Goal: Task Accomplishment & Management: Manage account settings

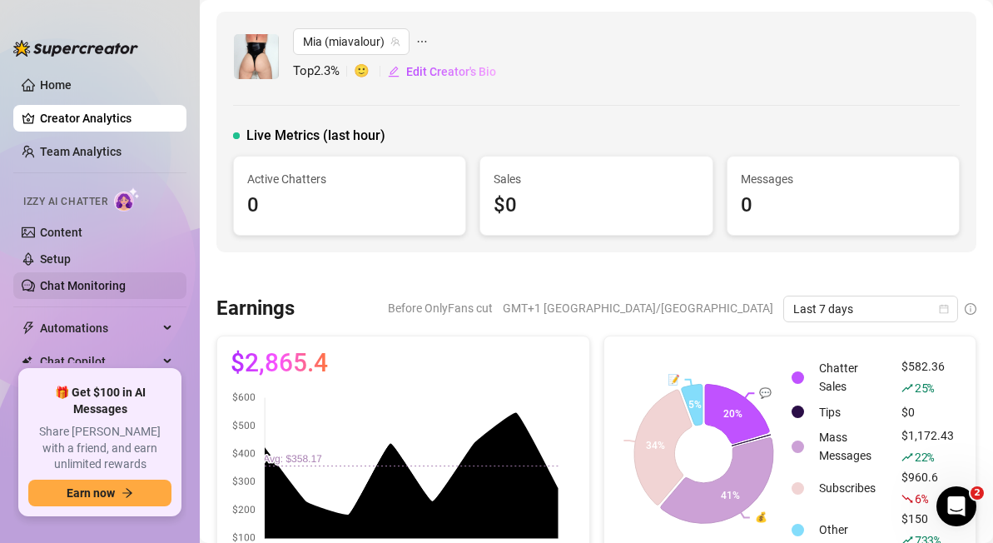
click at [91, 283] on link "Chat Monitoring" at bounding box center [83, 285] width 86 height 13
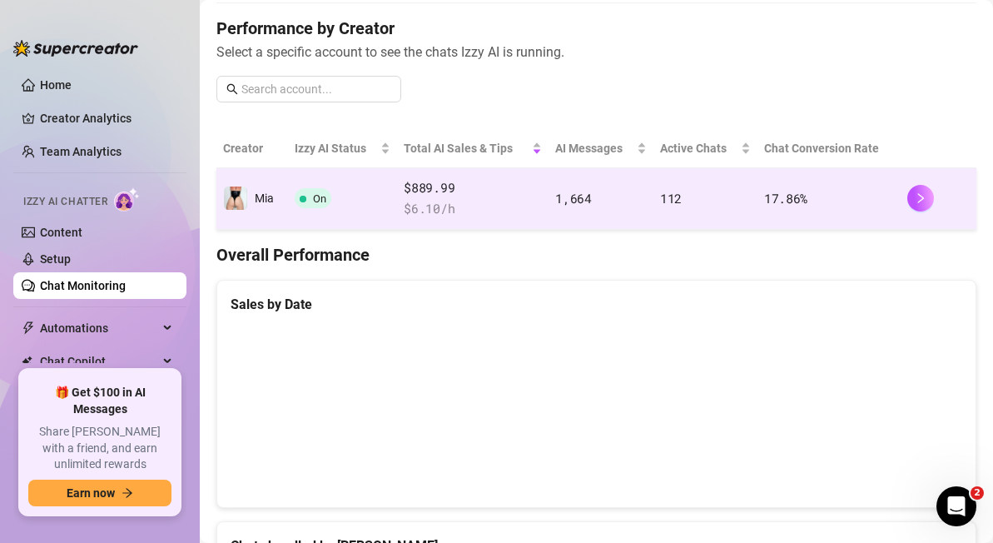
scroll to position [203, 0]
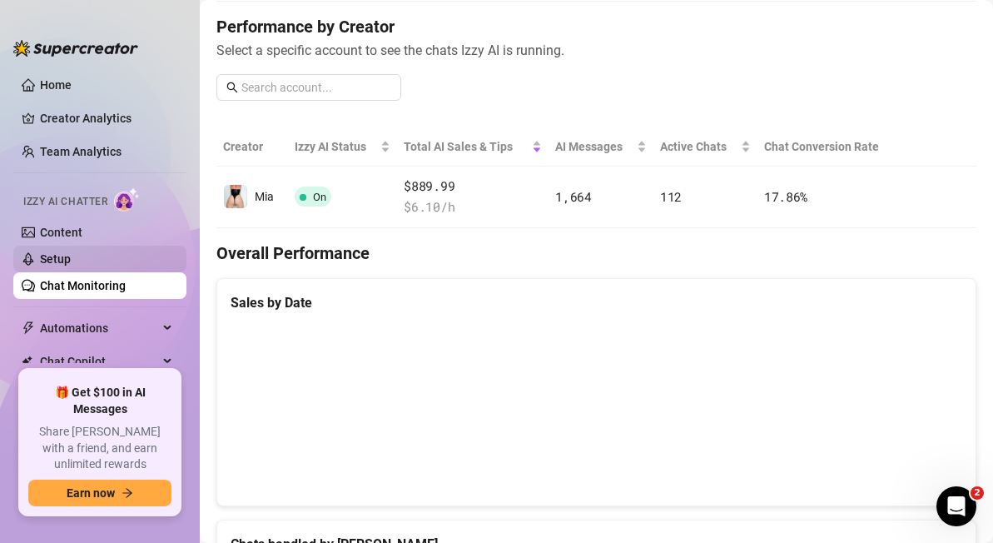
click at [58, 259] on link "Setup" at bounding box center [55, 258] width 31 height 13
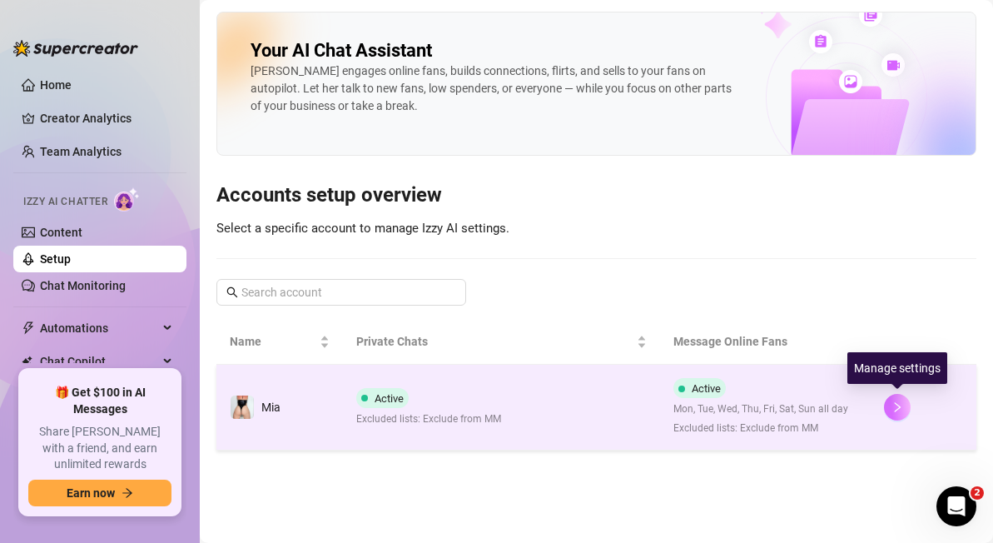
click at [895, 409] on icon "right" at bounding box center [897, 407] width 12 height 12
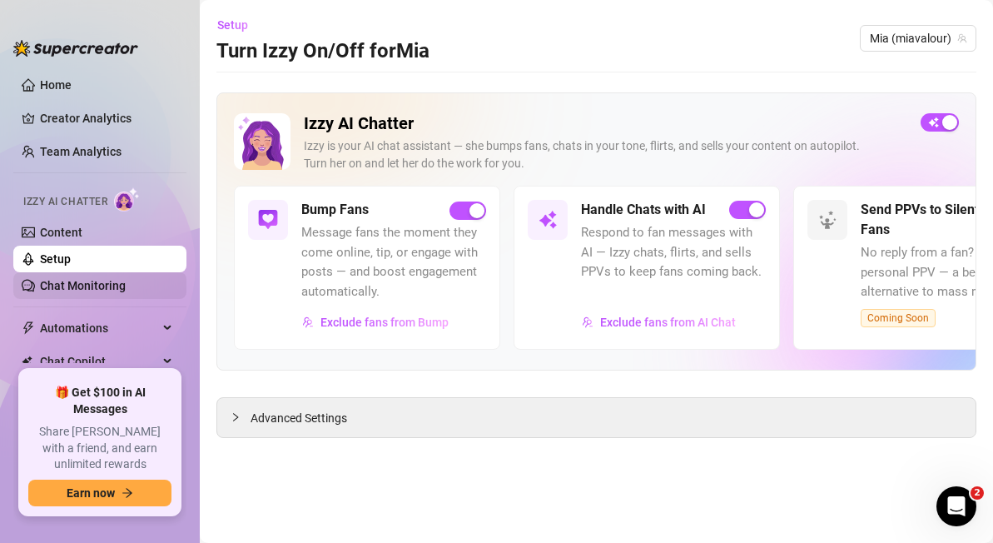
click at [80, 283] on link "Chat Monitoring" at bounding box center [83, 285] width 86 height 13
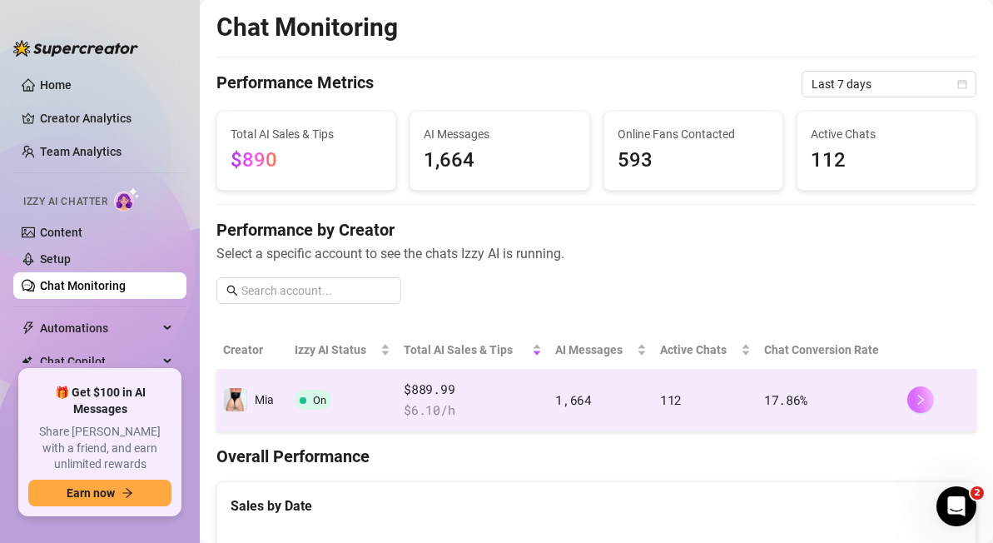
click at [918, 406] on button "button" at bounding box center [920, 399] width 27 height 27
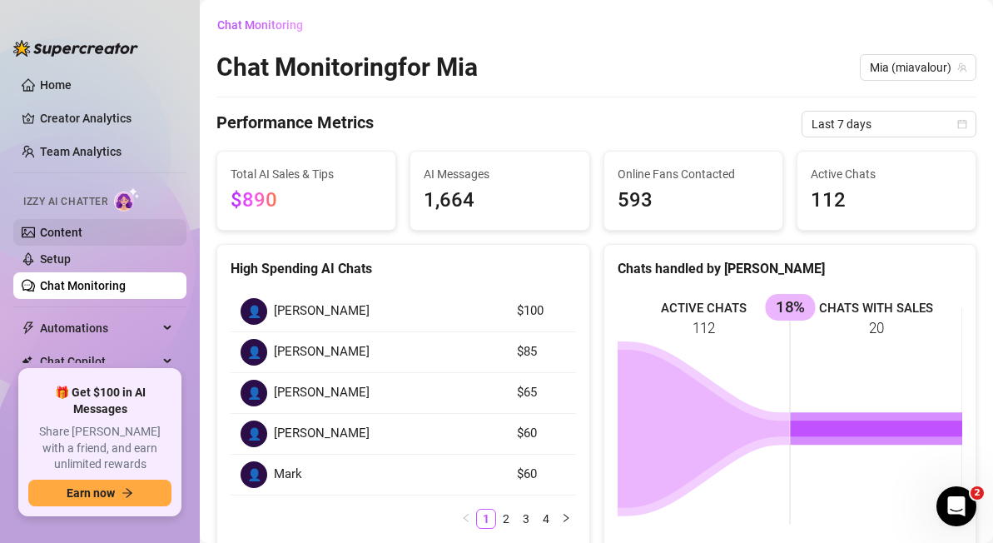
click at [82, 227] on link "Content" at bounding box center [61, 232] width 42 height 13
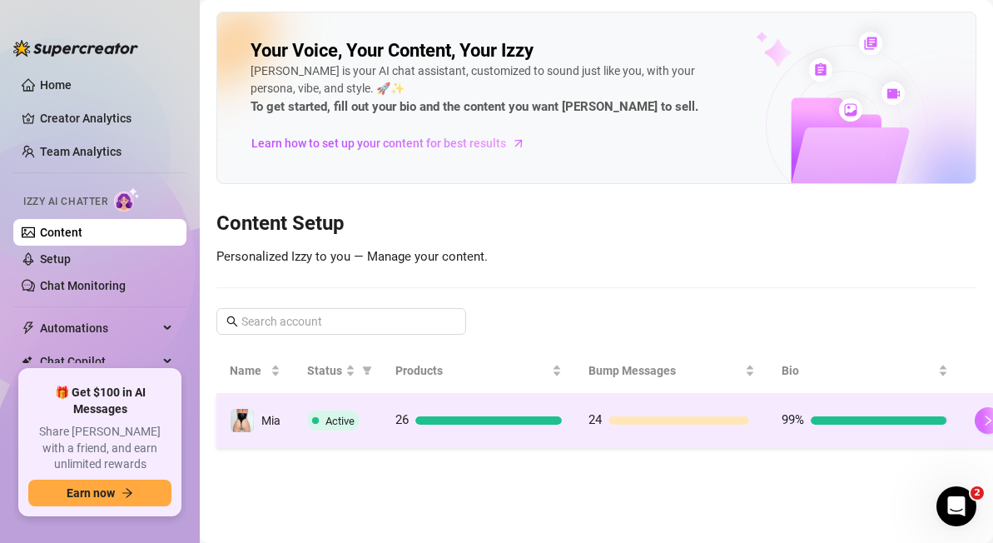
click at [976, 419] on button "button" at bounding box center [988, 420] width 27 height 27
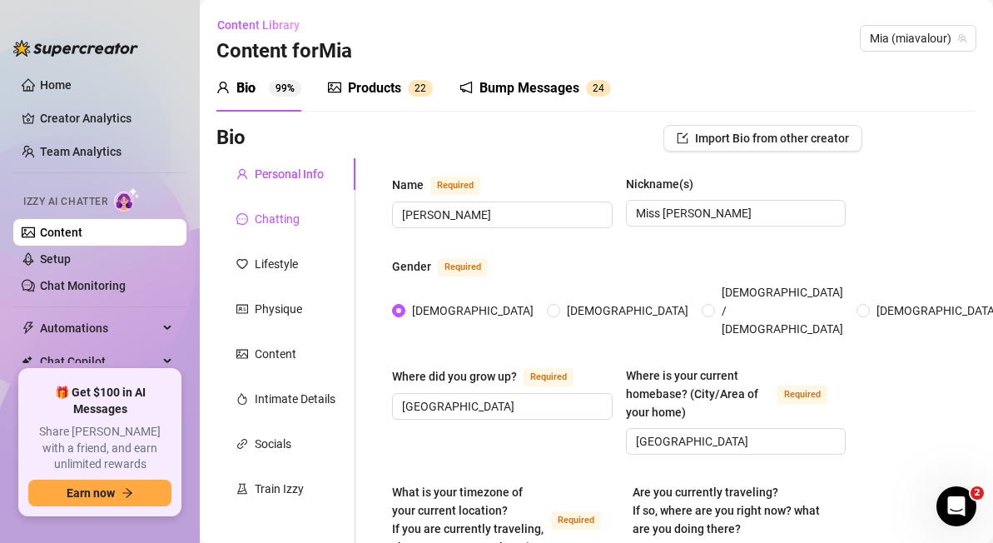
click at [281, 226] on div "Chatting" at bounding box center [277, 219] width 45 height 18
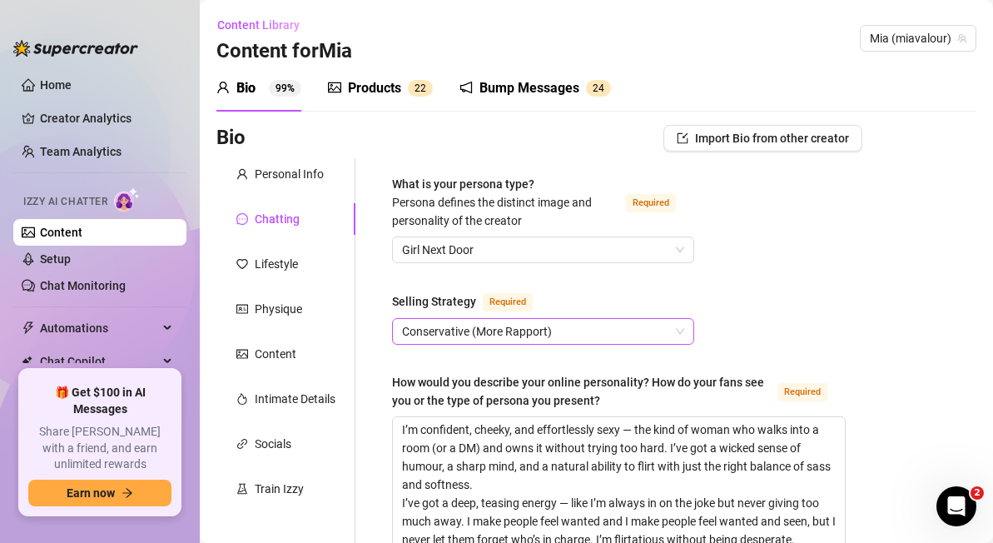
click at [549, 330] on span "Conservative (More Rapport)" at bounding box center [543, 331] width 282 height 25
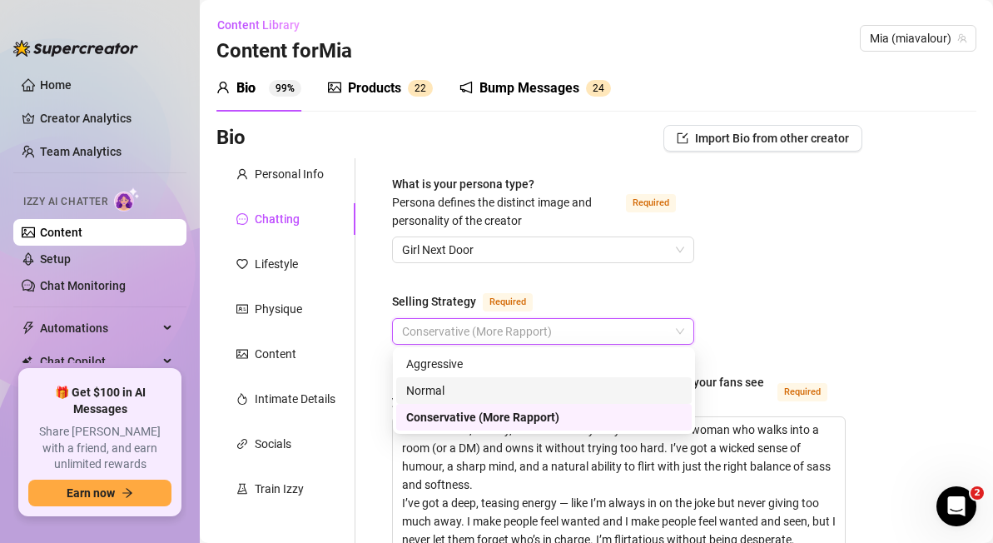
click at [527, 388] on div "Normal" at bounding box center [543, 390] width 275 height 18
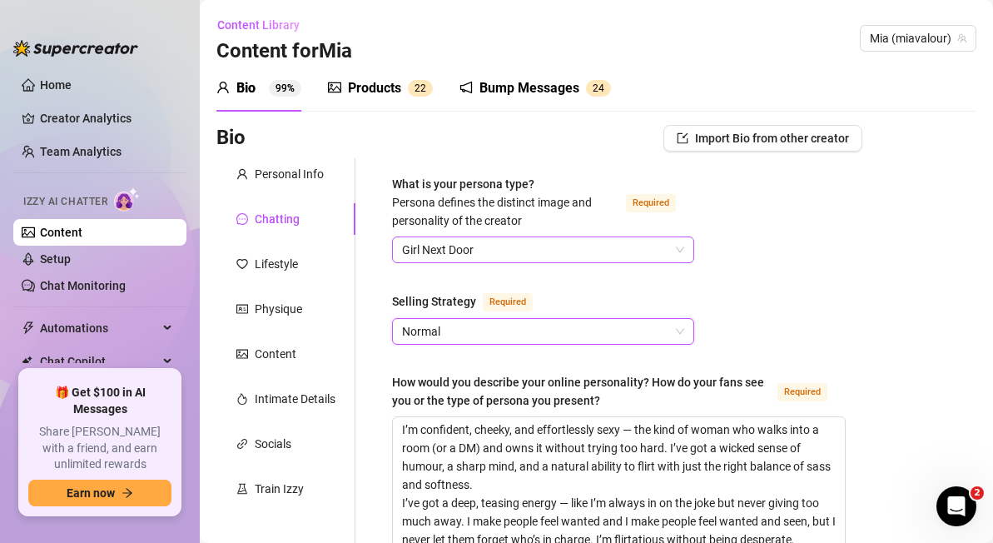
click at [540, 255] on span "Girl Next Door" at bounding box center [543, 249] width 282 height 25
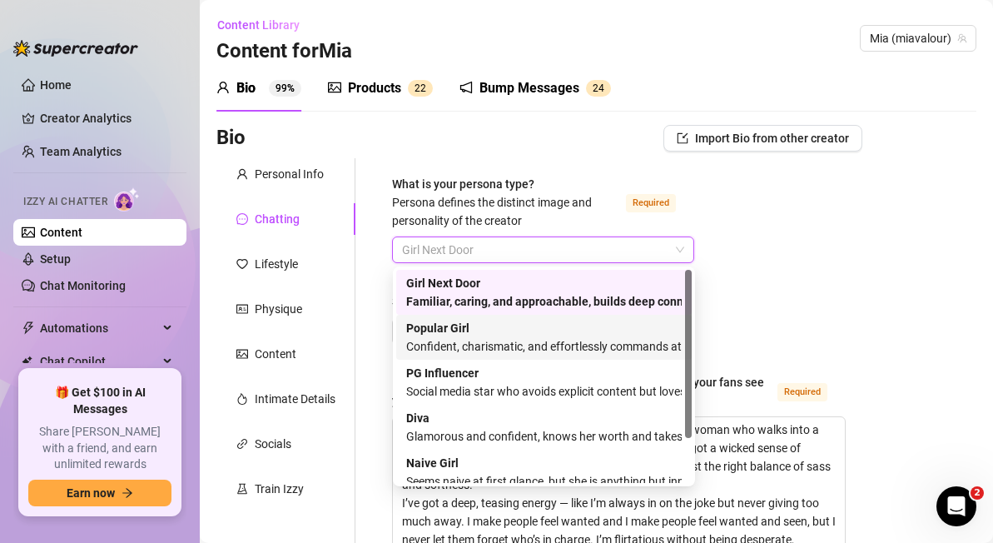
click at [541, 340] on div "Confident, charismatic, and effortlessly commands attention" at bounding box center [543, 346] width 275 height 18
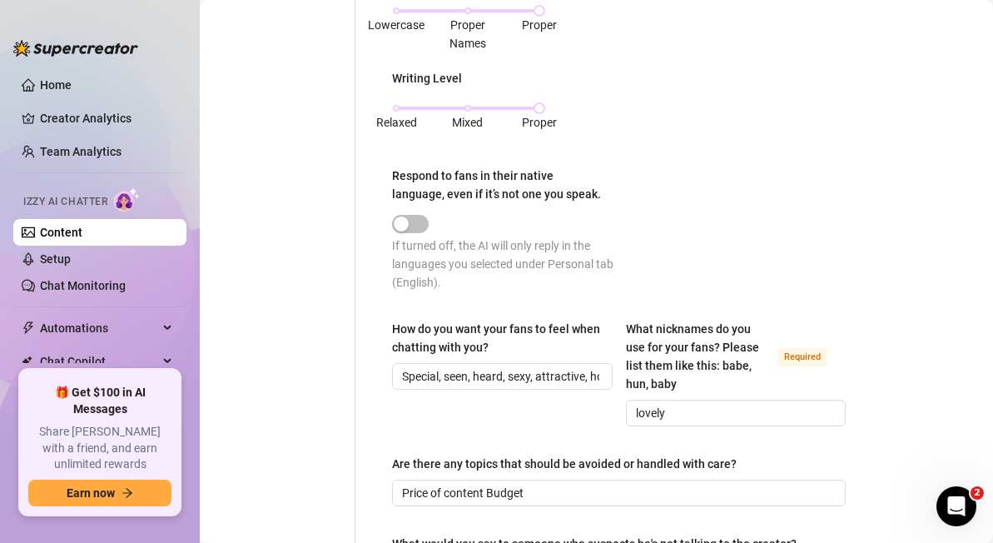
scroll to position [1401, 0]
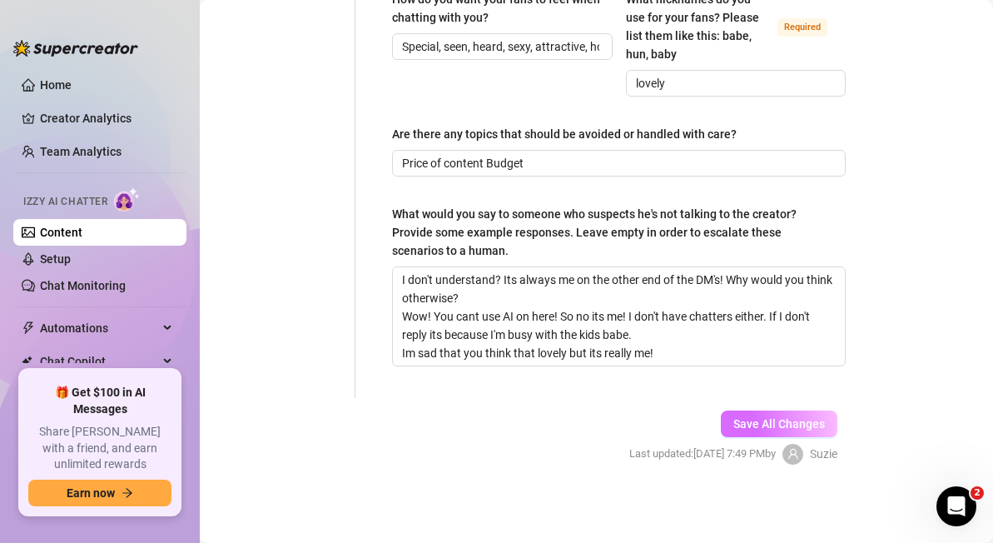
click at [771, 425] on span "Save All Changes" at bounding box center [779, 423] width 92 height 13
click at [72, 86] on link "Home" at bounding box center [56, 84] width 32 height 13
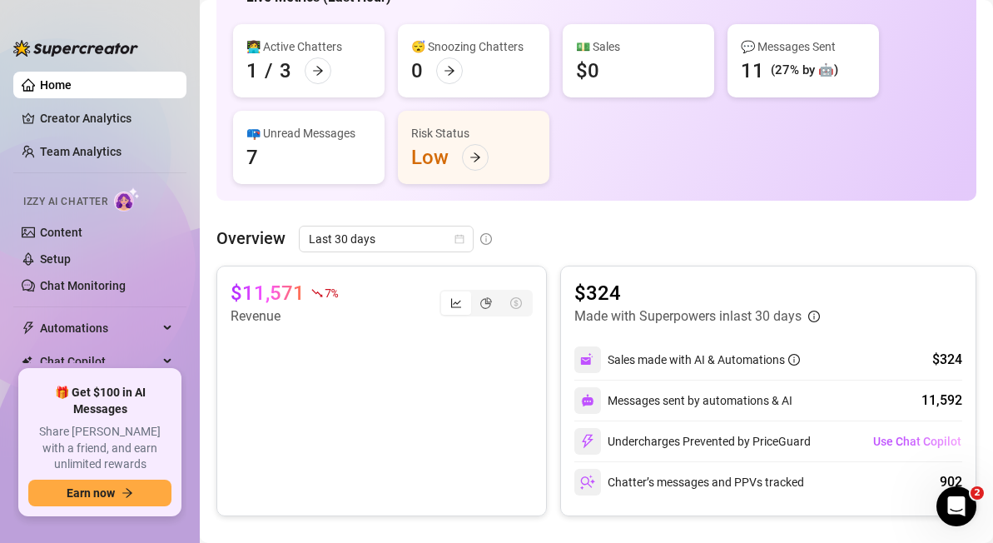
scroll to position [161, 0]
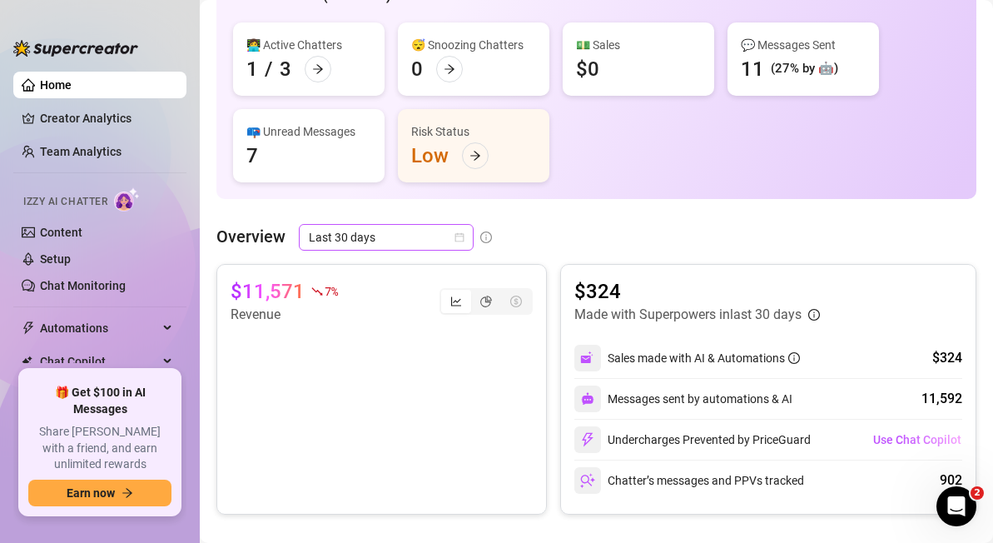
click at [434, 245] on span "Last 30 days" at bounding box center [386, 237] width 155 height 25
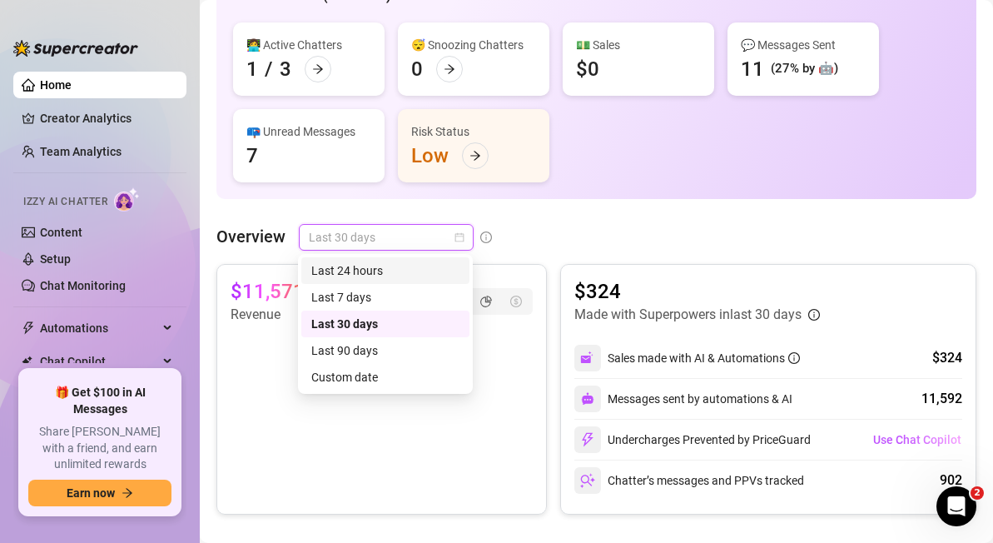
click at [409, 275] on div "Last 24 hours" at bounding box center [385, 270] width 148 height 18
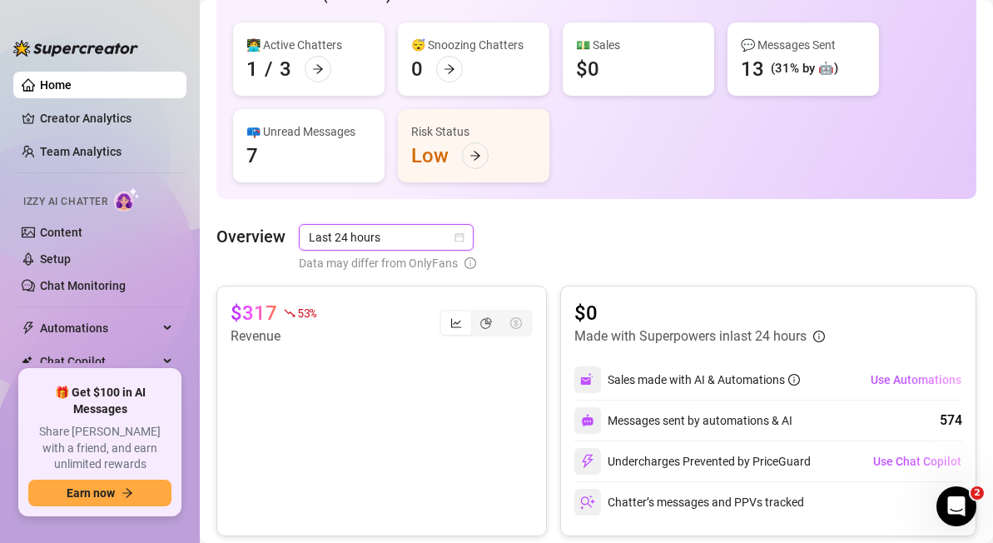
click at [424, 234] on span "Last 24 hours" at bounding box center [386, 237] width 155 height 25
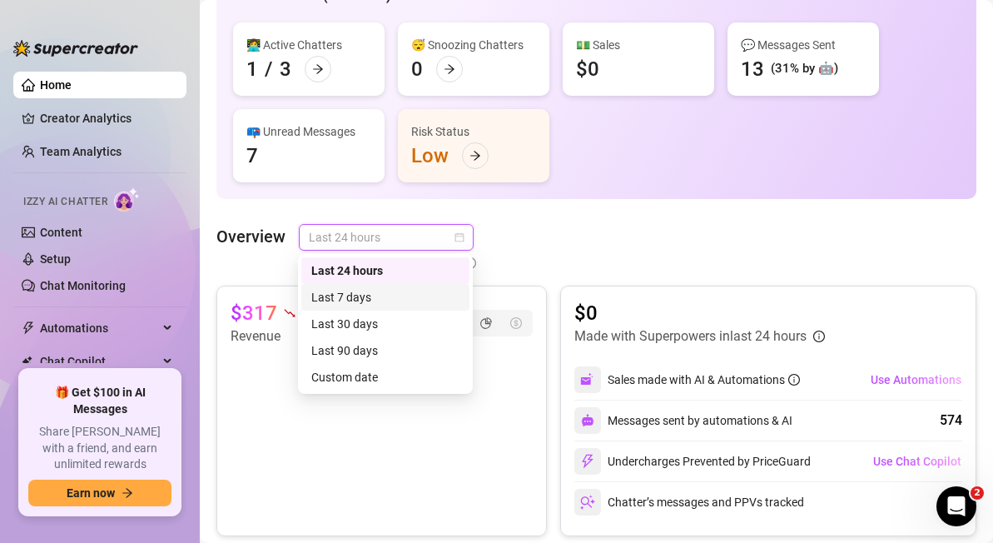
click at [389, 300] on div "Last 7 days" at bounding box center [385, 297] width 148 height 18
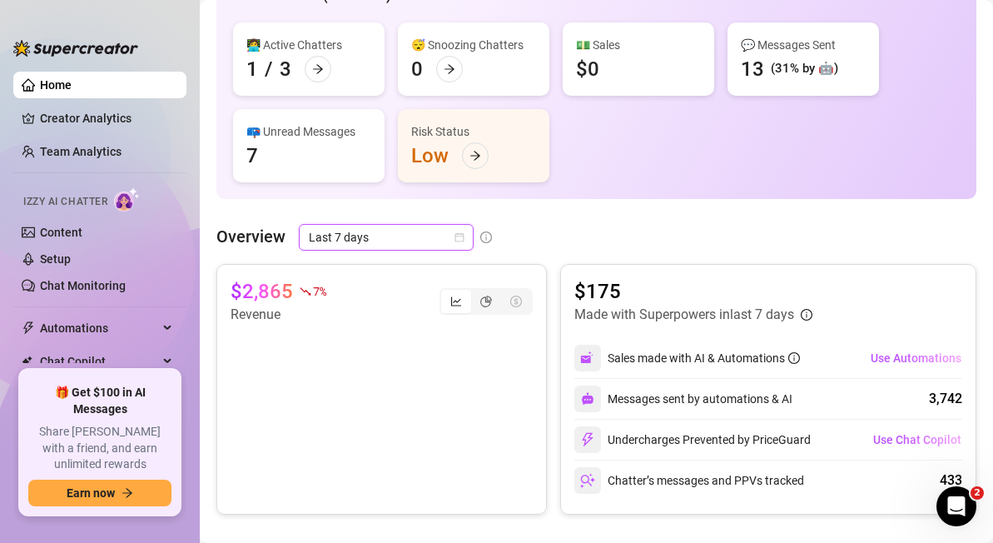
click at [459, 241] on icon "calendar" at bounding box center [459, 237] width 10 height 10
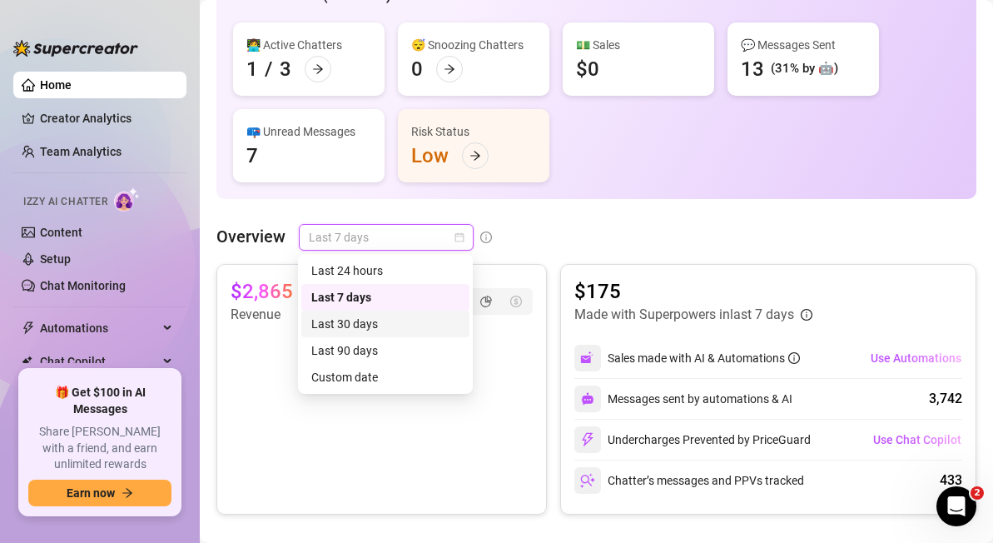
click at [402, 326] on div "Last 30 days" at bounding box center [385, 324] width 148 height 18
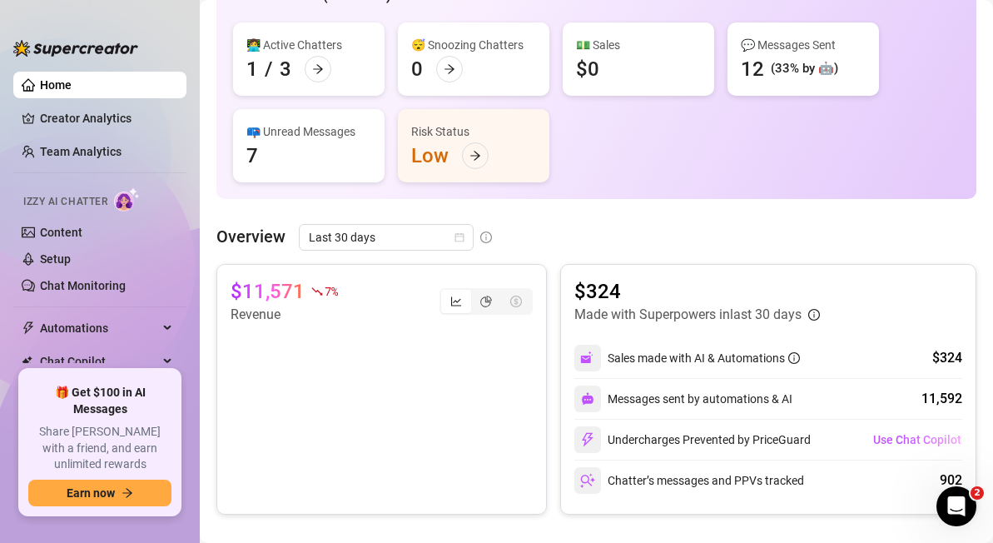
click at [67, 88] on link "Home" at bounding box center [56, 84] width 32 height 13
